Goal: Information Seeking & Learning: Check status

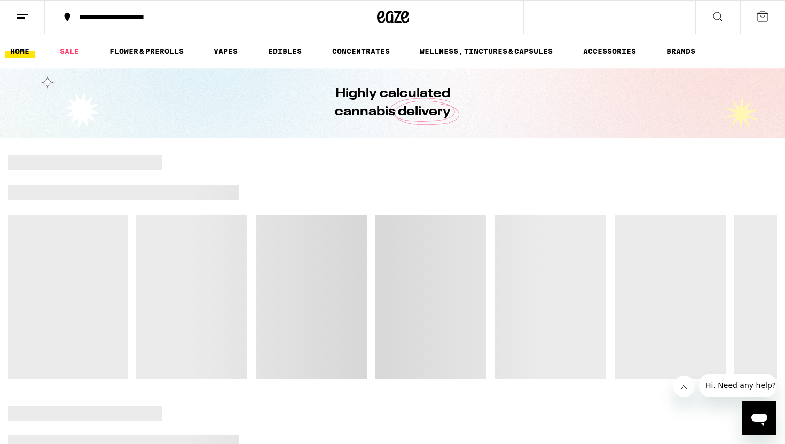
click at [19, 13] on icon at bounding box center [22, 16] width 13 height 13
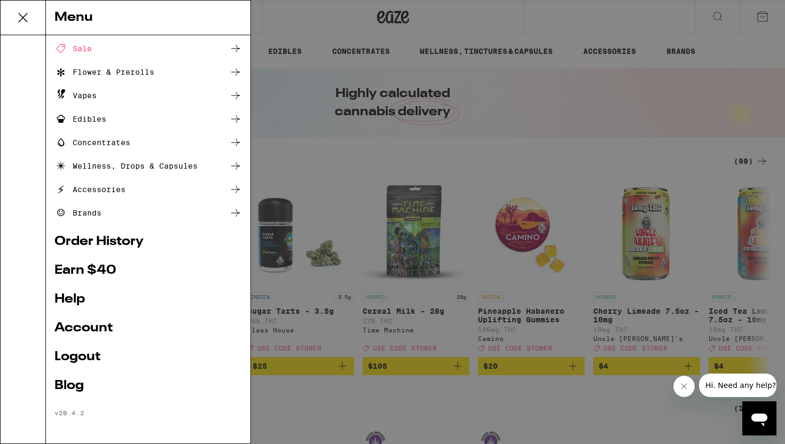
click at [99, 236] on link "Order History" at bounding box center [147, 242] width 187 height 13
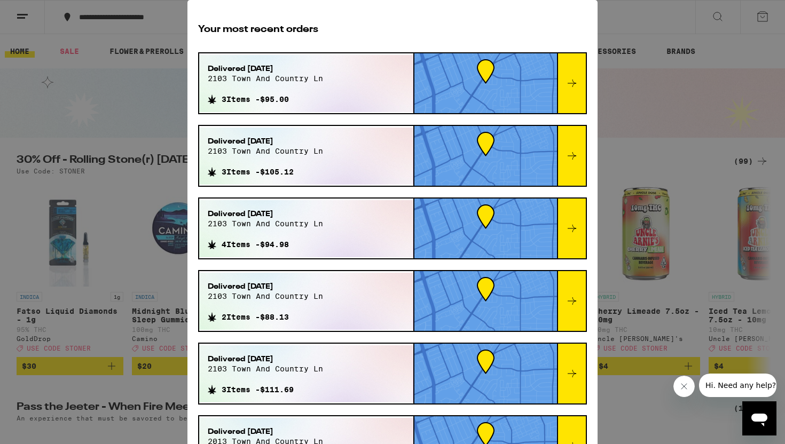
scroll to position [36, 0]
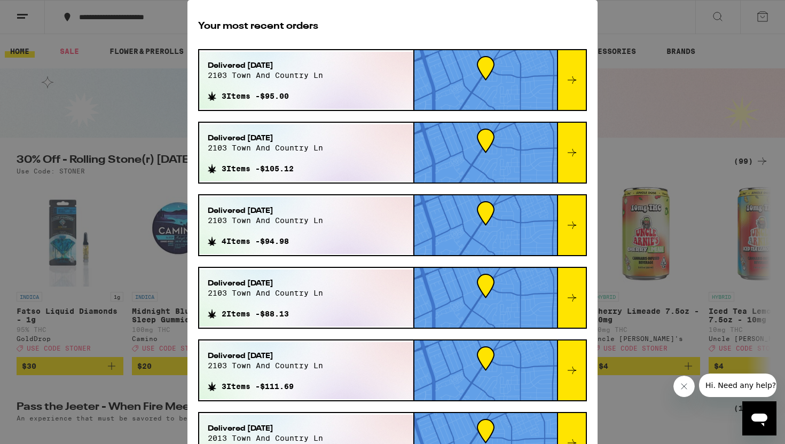
click at [746, 121] on div "Order History Your most recent orders Delivered Sep 17, 2025 2103 town and coun…" at bounding box center [392, 222] width 785 height 444
click at [696, 70] on div "Order History Your most recent orders Delivered Sep 17, 2025 2103 town and coun…" at bounding box center [392, 222] width 785 height 444
click at [684, 61] on div "Order History Your most recent orders Delivered Sep 17, 2025 2103 town and coun…" at bounding box center [392, 222] width 785 height 444
click at [688, 386] on button "Close message from company" at bounding box center [683, 386] width 21 height 21
click at [126, 119] on div "Order History Your most recent orders Delivered Sep 17, 2025 2103 town and coun…" at bounding box center [392, 222] width 785 height 444
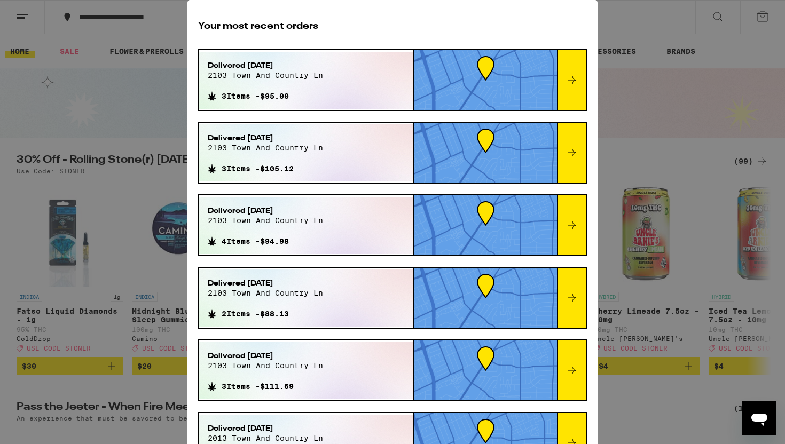
click at [662, 59] on div "Order History Your most recent orders Delivered Sep 17, 2025 2103 town and coun…" at bounding box center [392, 222] width 785 height 444
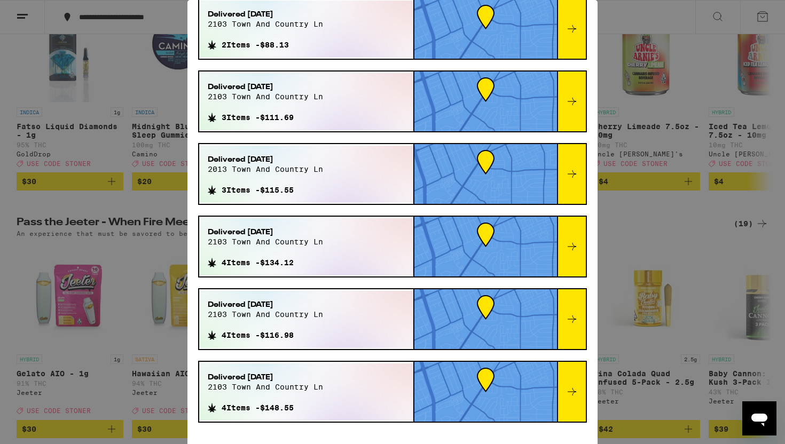
scroll to position [402, 0]
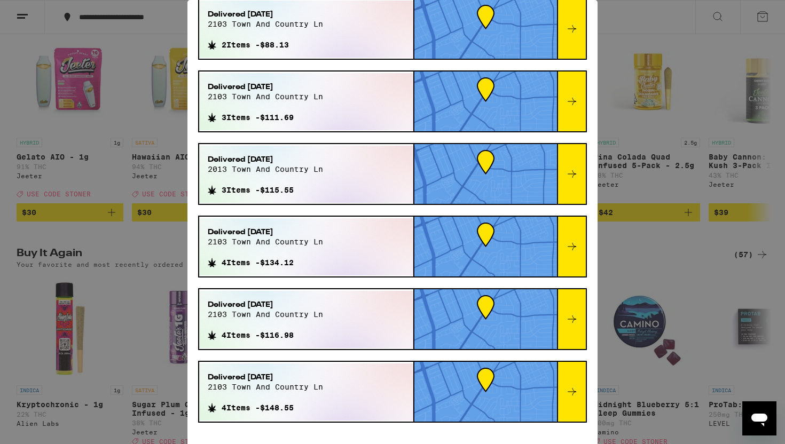
click at [10, 224] on div "Order History Your most recent orders Delivered Sep 17, 2025 2103 town and coun…" at bounding box center [392, 222] width 785 height 444
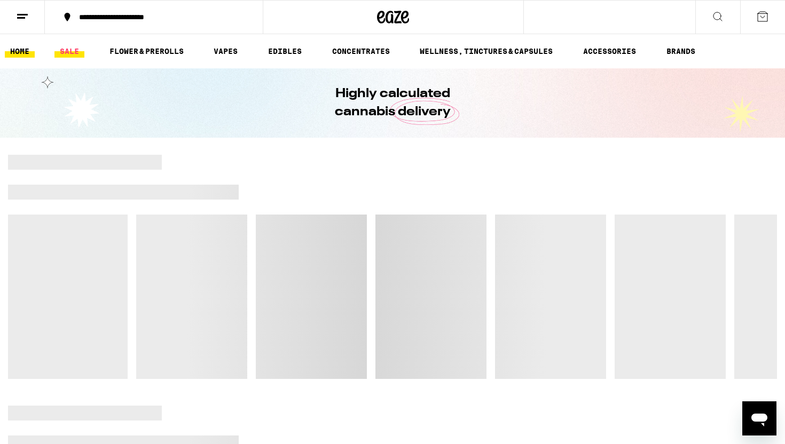
click at [68, 51] on link "SALE" at bounding box center [69, 51] width 30 height 13
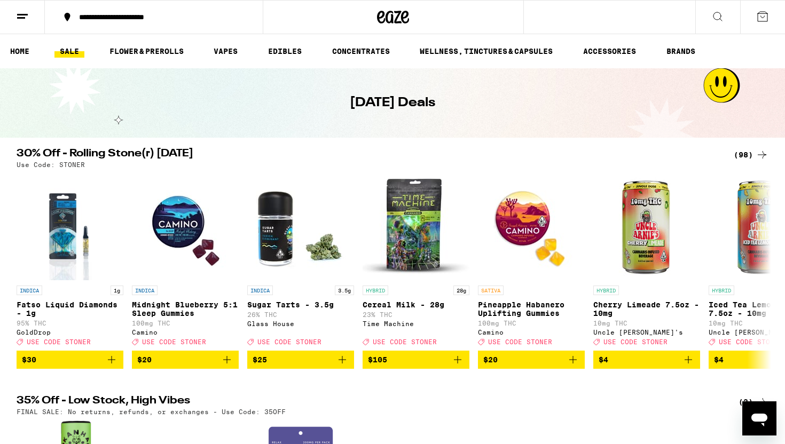
click at [739, 154] on div "(98)" at bounding box center [751, 154] width 35 height 13
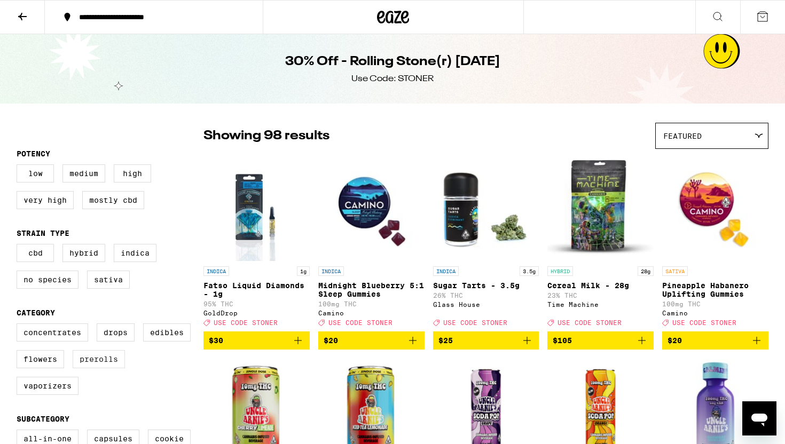
click at [97, 369] on label "Prerolls" at bounding box center [99, 359] width 52 height 18
click at [19, 326] on input "Prerolls" at bounding box center [19, 325] width 1 height 1
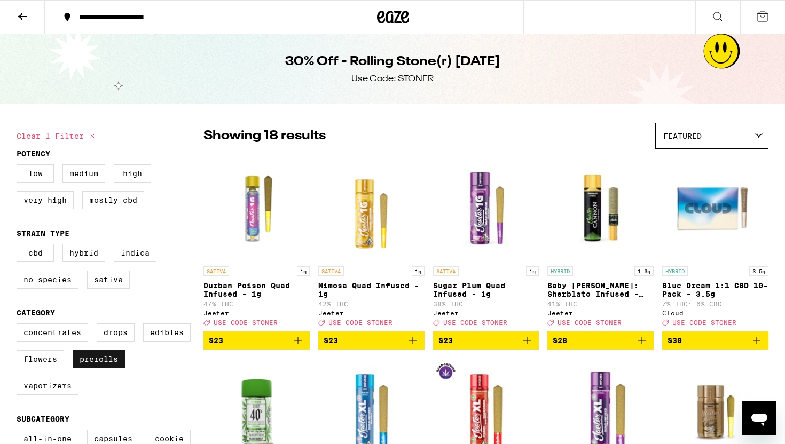
click at [103, 369] on label "Prerolls" at bounding box center [99, 359] width 52 height 18
click at [19, 326] on input "Prerolls" at bounding box center [19, 325] width 1 height 1
checkbox input "false"
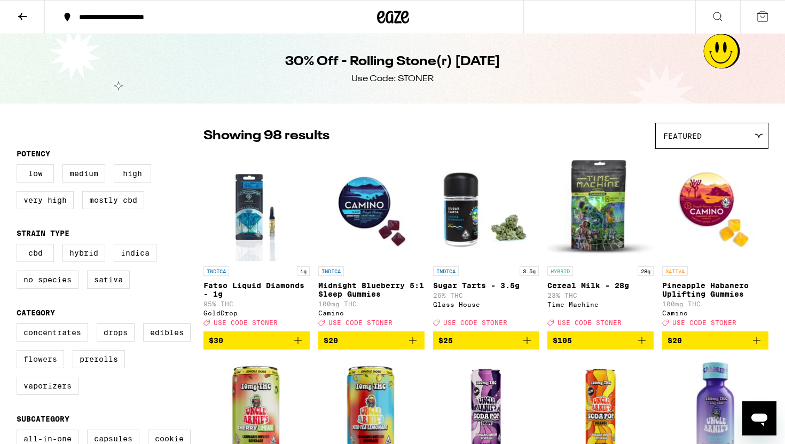
click at [43, 369] on label "Flowers" at bounding box center [41, 359] width 48 height 18
click at [19, 326] on input "Flowers" at bounding box center [19, 325] width 1 height 1
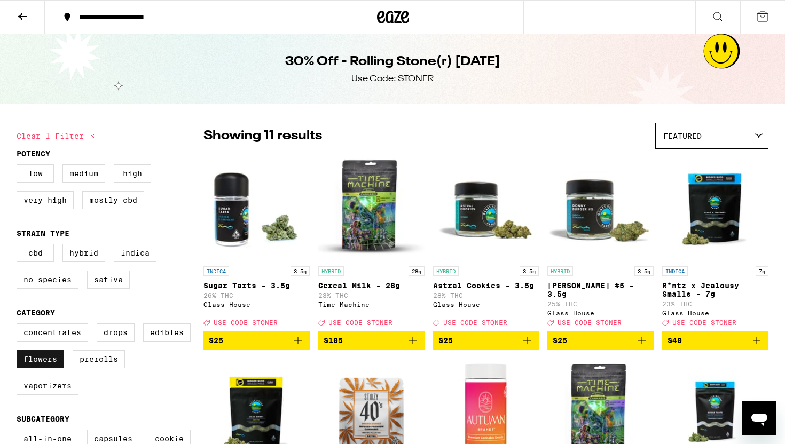
click at [55, 362] on label "Flowers" at bounding box center [41, 359] width 48 height 18
click at [19, 326] on input "Flowers" at bounding box center [19, 325] width 1 height 1
checkbox input "false"
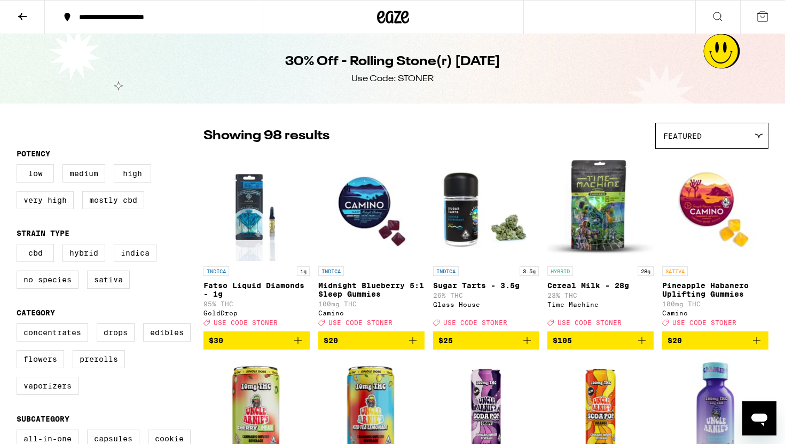
click at [32, 16] on button at bounding box center [22, 18] width 45 height 34
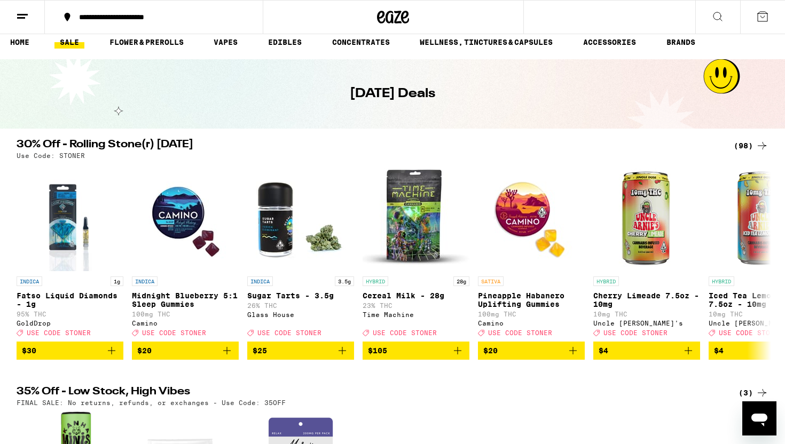
scroll to position [18, 0]
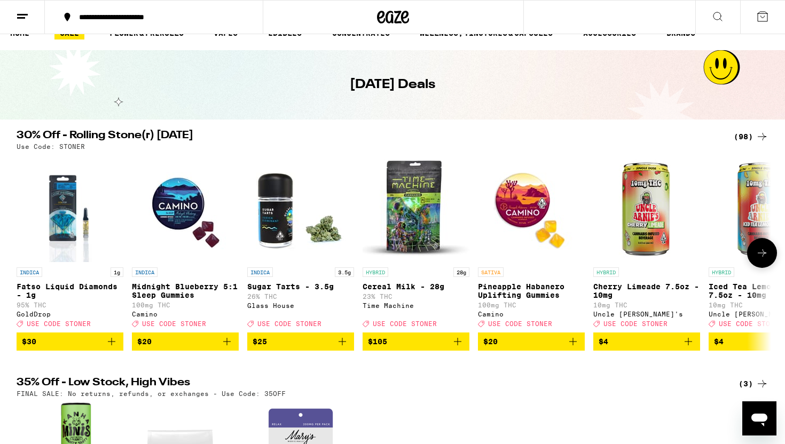
click at [762, 265] on button at bounding box center [762, 253] width 30 height 30
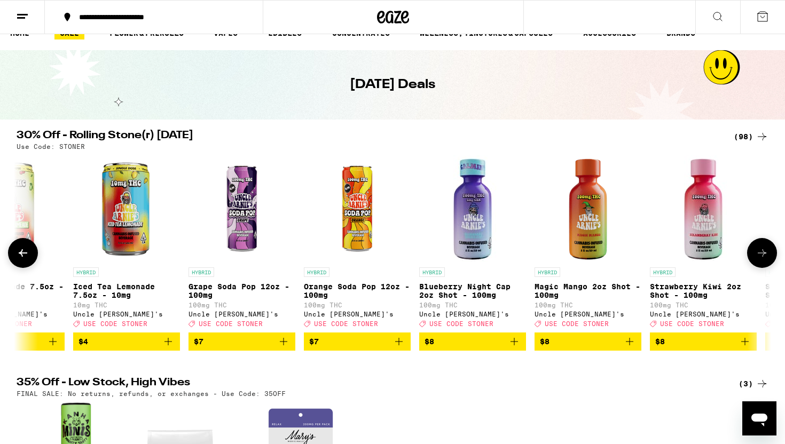
click at [762, 265] on button at bounding box center [762, 253] width 30 height 30
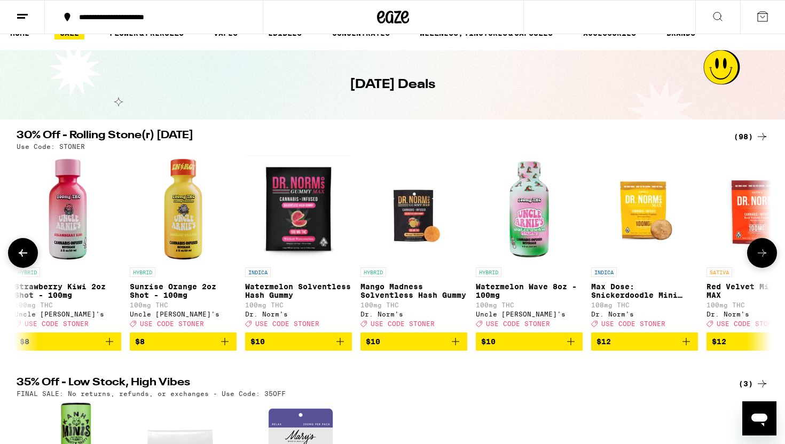
click at [762, 265] on button at bounding box center [762, 253] width 30 height 30
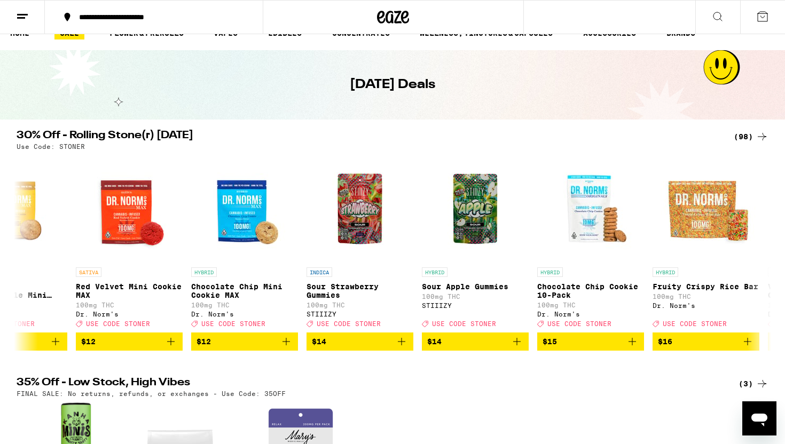
scroll to position [0, 1907]
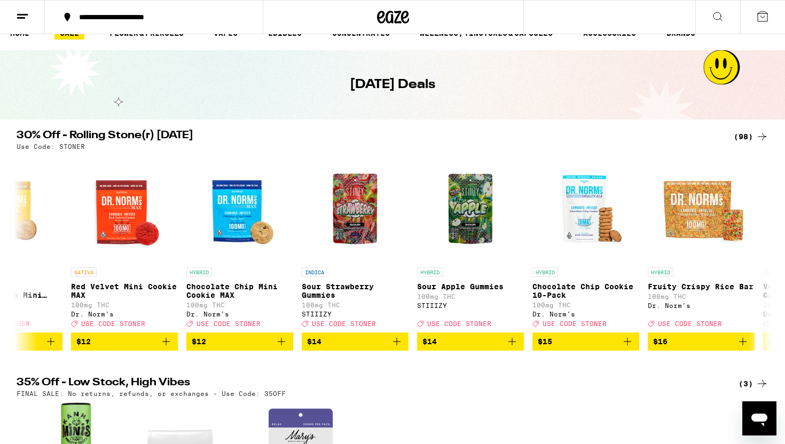
click at [379, 21] on icon at bounding box center [381, 17] width 8 height 13
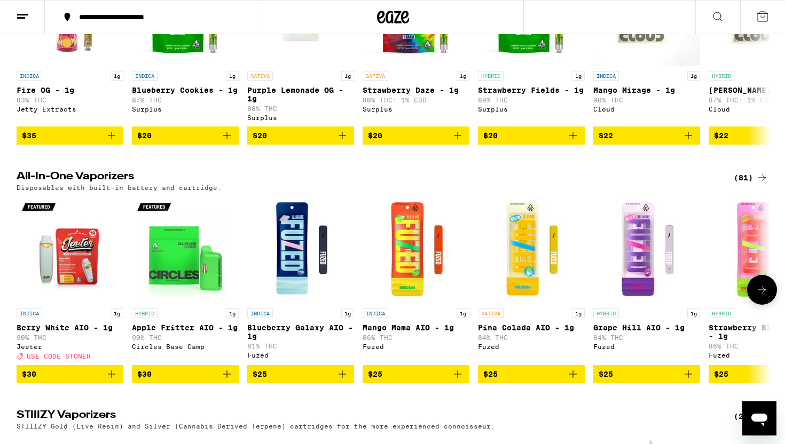
scroll to position [1460, 0]
